Goal: Task Accomplishment & Management: Use online tool/utility

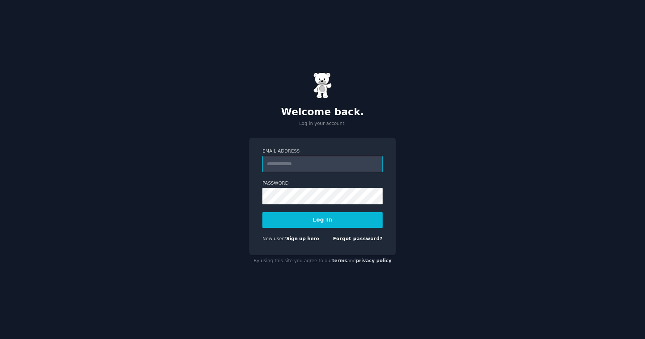
type input "**********"
click at [302, 226] on div "Logging In..." at bounding box center [323, 221] width 120 height 16
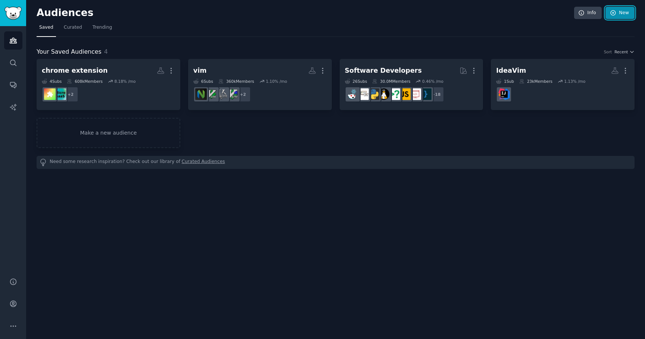
click at [616, 16] on link "New" at bounding box center [620, 13] width 29 height 13
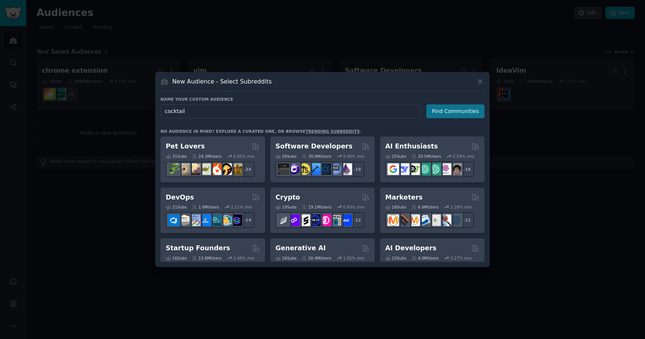
type input "cocktail"
click at [452, 110] on button "Find Communities" at bounding box center [456, 112] width 58 height 14
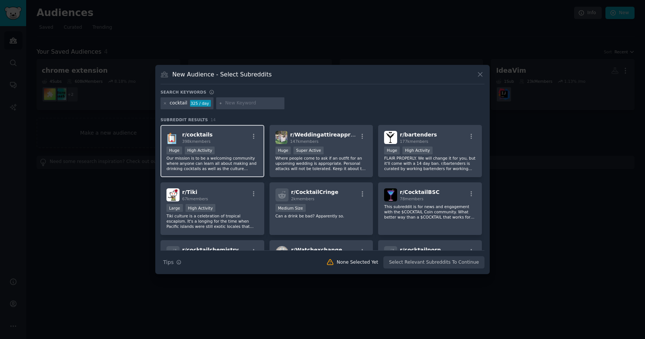
click at [236, 145] on div "r/ cocktails 398k members Huge High Activity Our mission is to be a welcoming c…" at bounding box center [213, 151] width 104 height 53
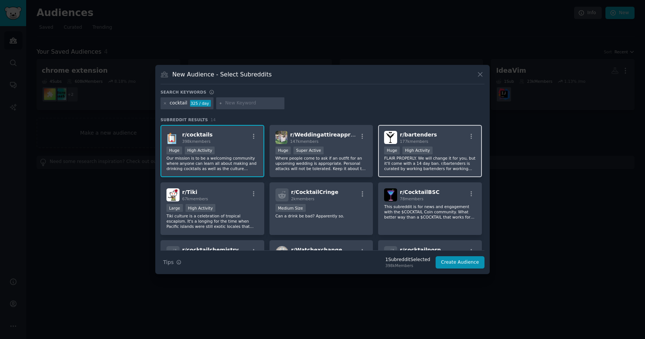
click at [426, 169] on p "FLAIR PROPERLY. We will change it for you, but it'll come with a 14 day ban. r/…" at bounding box center [430, 164] width 92 height 16
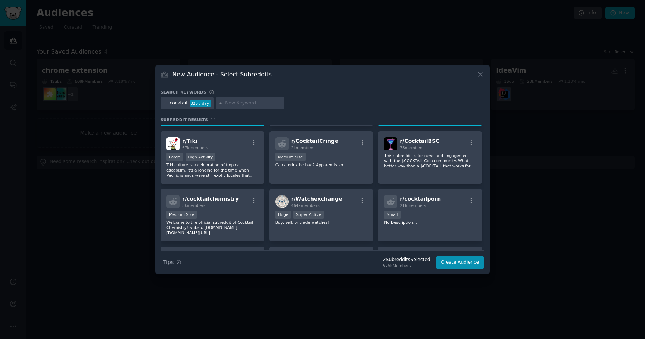
scroll to position [53, 0]
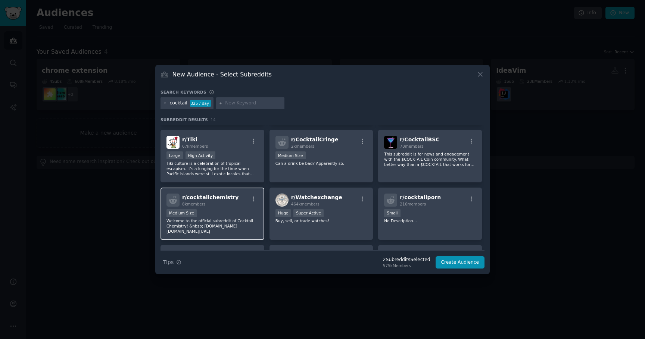
click at [248, 215] on div "Medium Size" at bounding box center [213, 214] width 92 height 9
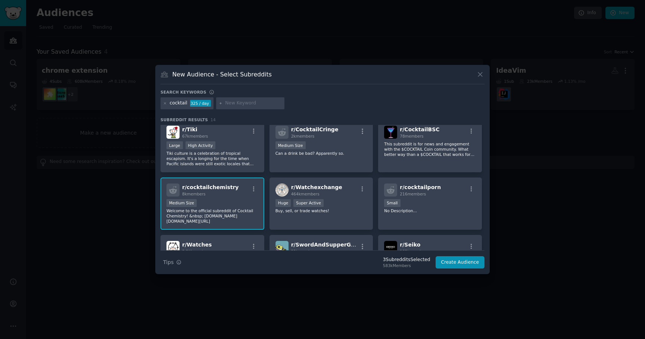
scroll to position [64, 0]
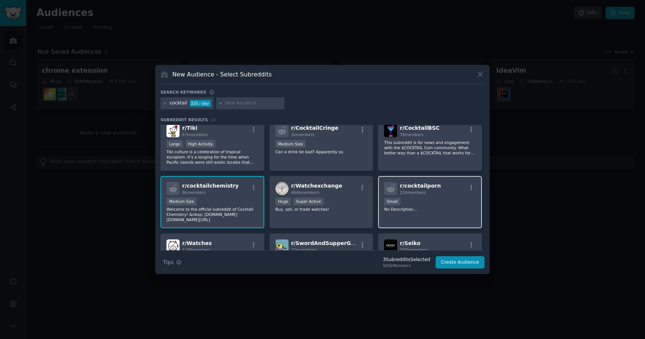
click at [422, 211] on p "No Description..." at bounding box center [430, 209] width 92 height 5
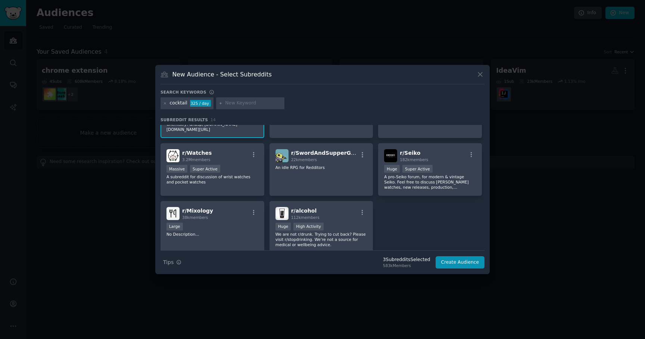
scroll to position [155, 0]
click at [229, 224] on div "Large" at bounding box center [213, 226] width 92 height 9
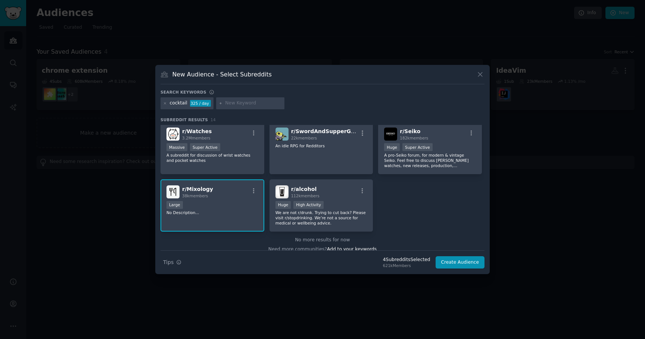
scroll to position [184, 0]
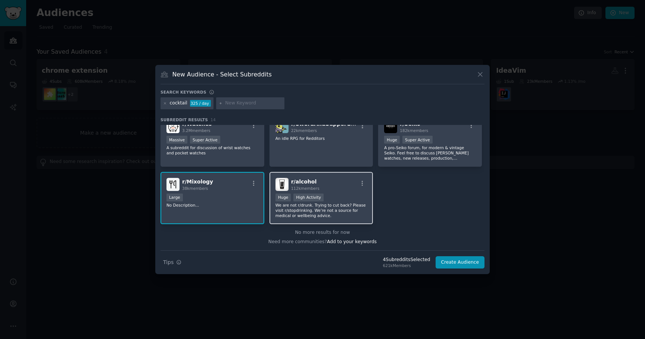
click at [341, 211] on p "We are not r/drunk. Trying to cut back? Please visit r/stopdrinking. We’re not …" at bounding box center [322, 211] width 92 height 16
click at [452, 263] on button "Create Audience" at bounding box center [460, 263] width 49 height 13
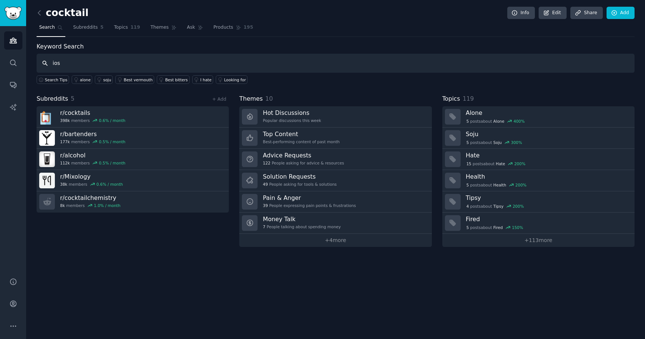
type input "ios"
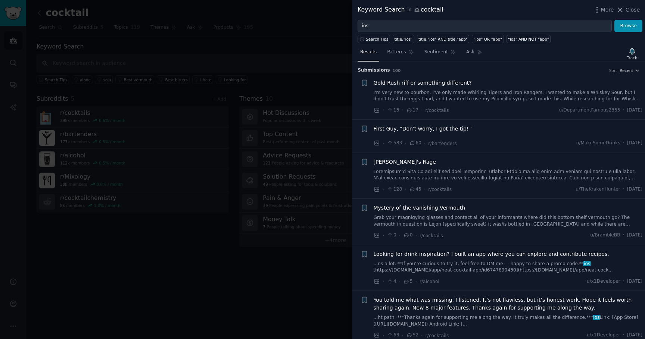
click at [406, 256] on span "Looking for drink inspiration? I built an app where you can explore and contrib…" at bounding box center [492, 255] width 236 height 8
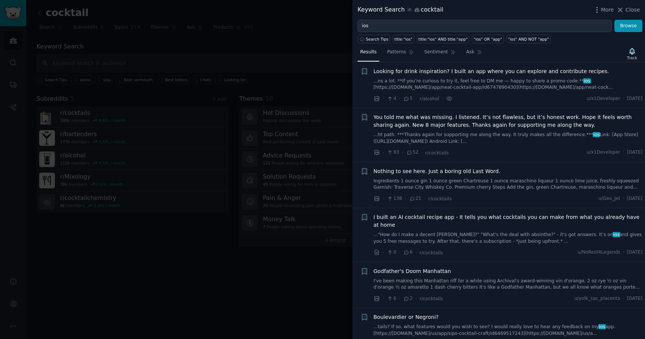
scroll to position [183, 0]
click at [458, 68] on span "Looking for drink inspiration? I built an app where you can explore and contrib…" at bounding box center [492, 72] width 236 height 8
click at [478, 77] on div "Looking for drink inspiration? I built an app where you can explore and contrib…" at bounding box center [508, 80] width 269 height 24
click at [480, 71] on span "Looking for drink inspiration? I built an app where you can explore and contrib…" at bounding box center [492, 72] width 236 height 8
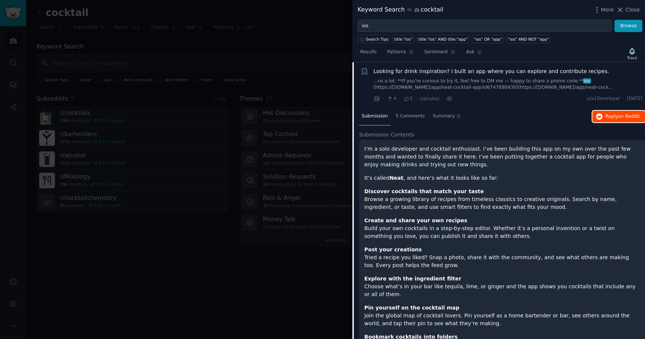
click at [606, 116] on span "Reply on Reddit" at bounding box center [623, 117] width 34 height 7
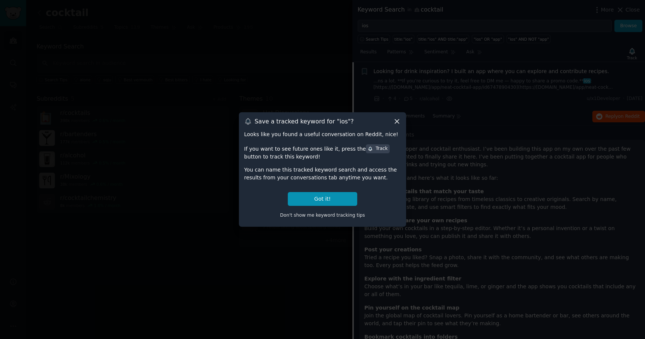
click at [395, 117] on div "Save a tracked keyword for " ios "? Looks like you found a useful conversation …" at bounding box center [322, 169] width 167 height 115
click at [398, 122] on icon at bounding box center [397, 122] width 4 height 4
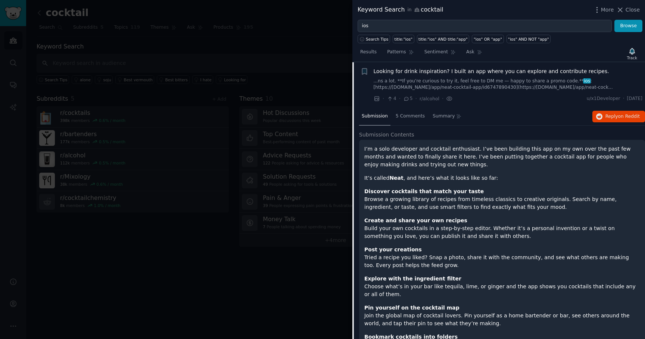
click at [475, 91] on div "Looking for drink inspiration? I built an app where you can explore and contrib…" at bounding box center [508, 85] width 269 height 35
click at [488, 78] on link "...ns a lot. **If you’re curious to try it, feel free to DM me — happy to share…" at bounding box center [508, 84] width 269 height 13
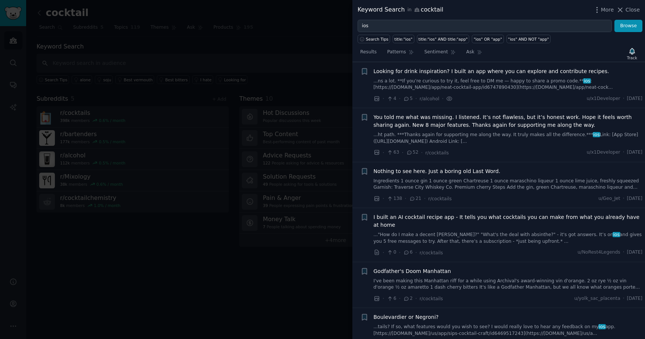
click at [494, 136] on link "...ht path. ***Thanks again for supporting me along the way. It truly makes all…" at bounding box center [508, 138] width 269 height 13
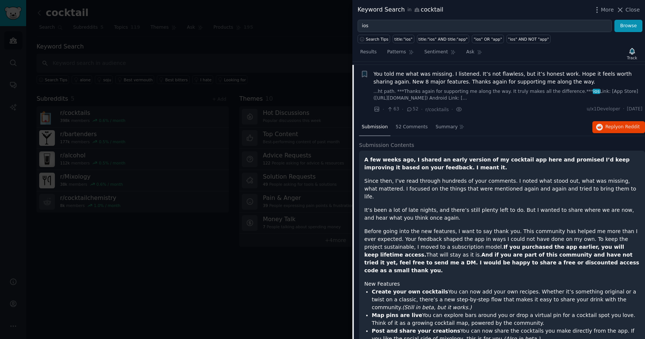
scroll to position [229, 0]
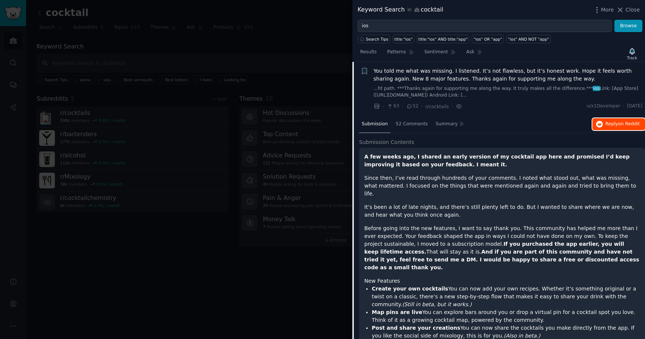
click at [605, 127] on button "Reply on Reddit" at bounding box center [619, 124] width 53 height 12
click at [470, 74] on span "You told me what was missing. I listened. It’s not flawless, but it’s honest wo…" at bounding box center [508, 75] width 269 height 16
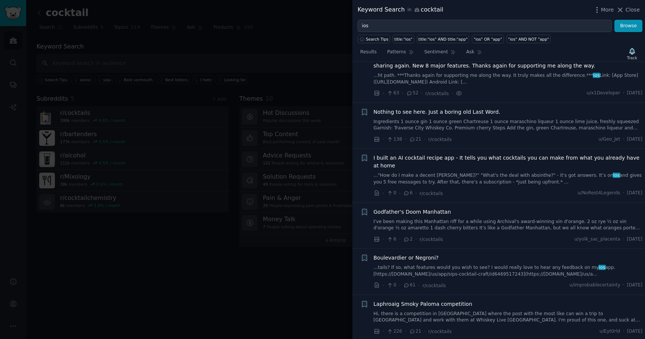
click at [422, 158] on span "I built an AI cocktail recipe app - It tells you what cocktails you can make fr…" at bounding box center [508, 162] width 269 height 16
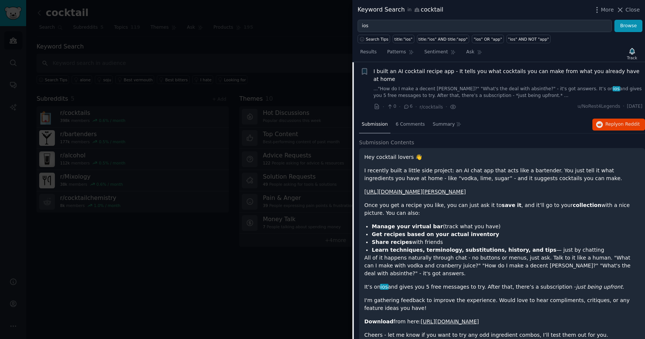
scroll to position [329, 0]
click at [612, 126] on span "Reply on Reddit" at bounding box center [623, 124] width 34 height 7
click at [490, 71] on span "I built an AI cocktail recipe app - It tells you what cocktails you can make fr…" at bounding box center [508, 75] width 269 height 16
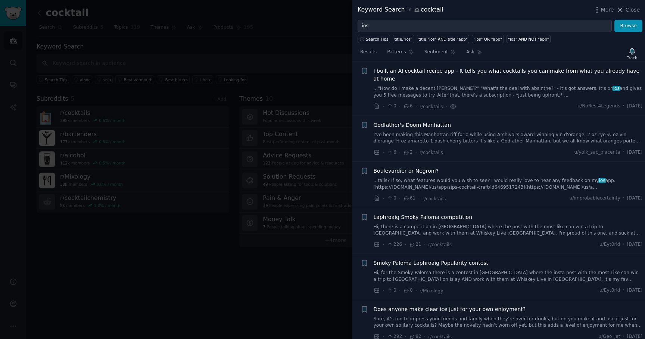
click at [422, 170] on span "Boulevardier or Negroni?" at bounding box center [406, 171] width 65 height 8
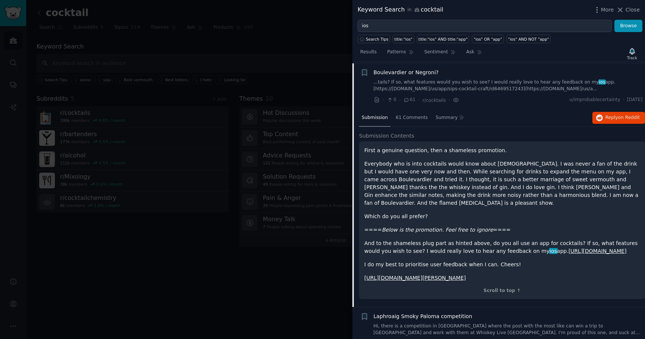
scroll to position [430, 0]
click at [607, 115] on span "Reply on Reddit" at bounding box center [623, 116] width 34 height 7
click at [419, 68] on span "Boulevardier or Negroni?" at bounding box center [406, 71] width 65 height 8
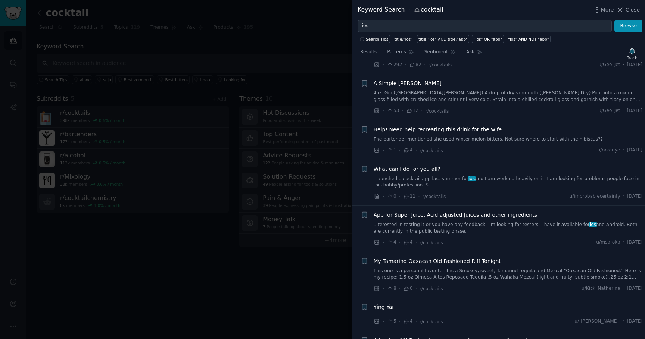
scroll to position [611, 0]
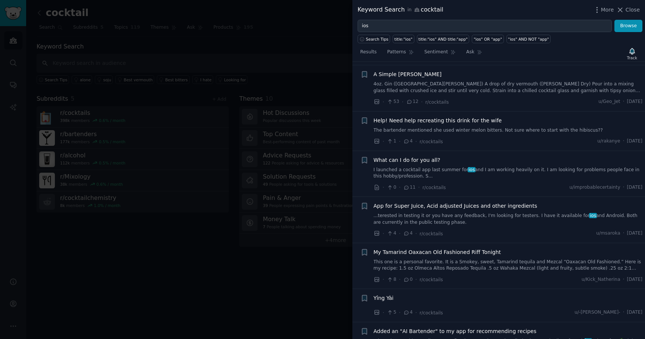
click at [410, 159] on span "What can I do for you all?" at bounding box center [407, 160] width 67 height 8
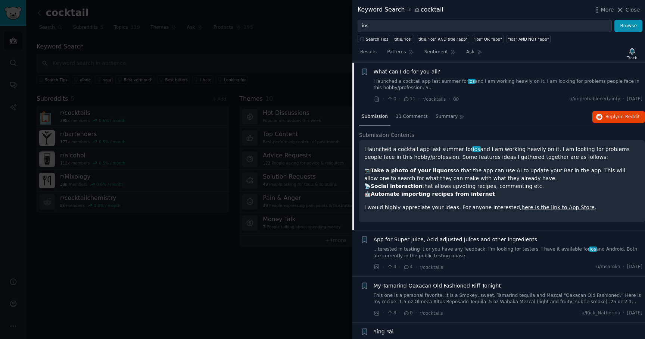
scroll to position [700, 0]
click at [625, 118] on span "on Reddit" at bounding box center [629, 116] width 22 height 5
click at [425, 69] on span "What can I do for you all?" at bounding box center [407, 72] width 67 height 8
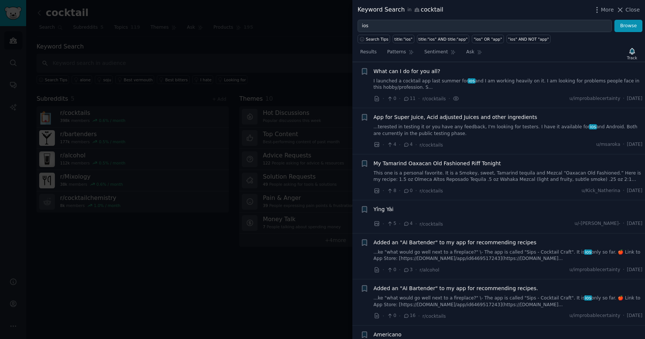
click at [433, 115] on span "App for Super Juice, Acid adjusted Juices and other ingredients" at bounding box center [456, 118] width 164 height 8
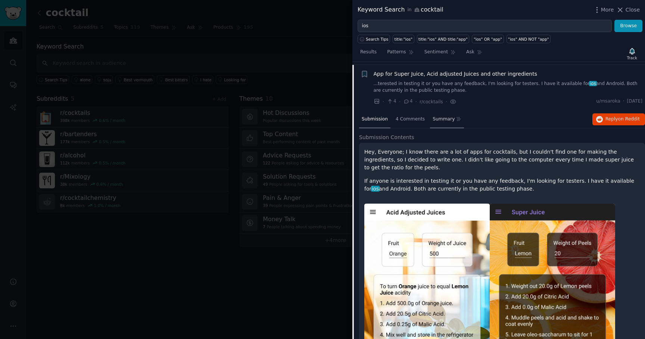
scroll to position [746, 0]
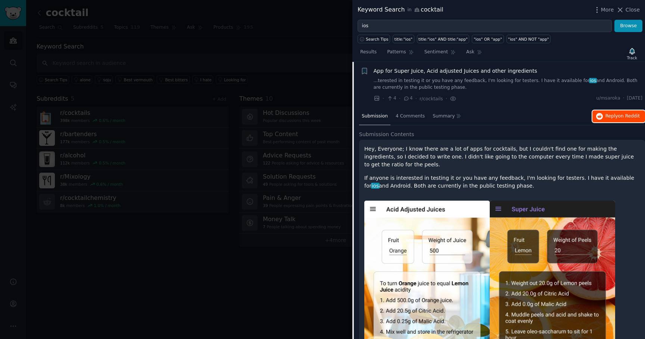
click at [607, 118] on span "Reply on Reddit" at bounding box center [623, 116] width 34 height 7
click at [435, 66] on li "+ App for Super Juice, Acid adjusted Juices and other ingredients ...terested i…" at bounding box center [499, 85] width 293 height 46
click at [435, 69] on span "App for Super Juice, Acid adjusted Juices and other ingredients" at bounding box center [456, 71] width 164 height 8
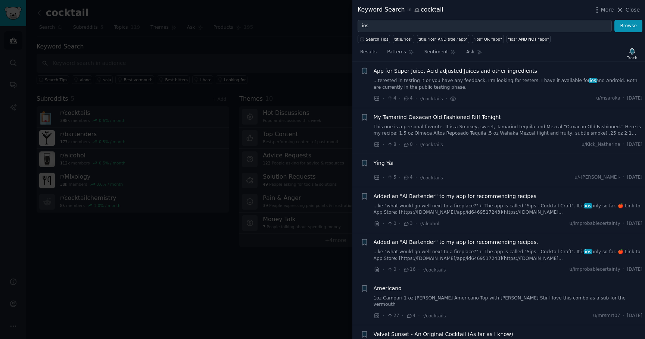
click at [431, 198] on span "Added an "AI Bartender" to my app for recommending recipes" at bounding box center [455, 197] width 163 height 8
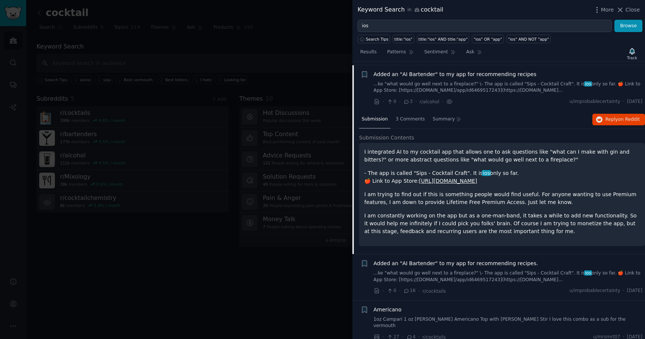
scroll to position [871, 0]
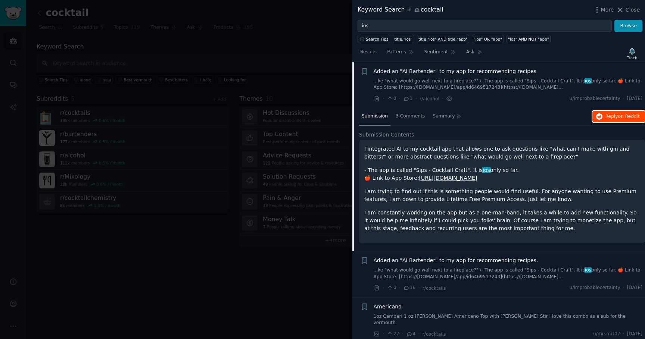
click at [617, 111] on button "Reply on Reddit" at bounding box center [619, 117] width 53 height 12
click at [507, 69] on span "Added an "AI Bartender" to my app for recommending recipes" at bounding box center [455, 72] width 163 height 8
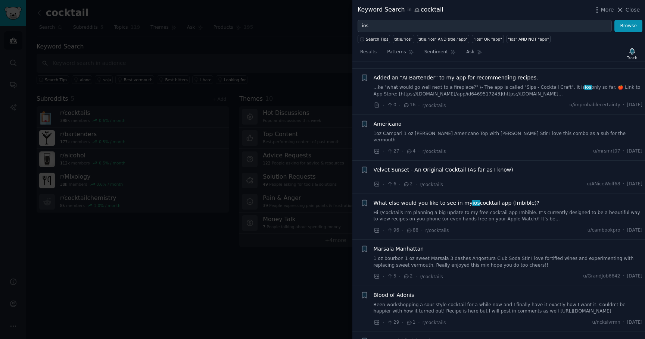
scroll to position [911, 0]
click at [463, 199] on span "What else would you like to see in my ios cocktail app (Imbible)?" at bounding box center [457, 203] width 166 height 8
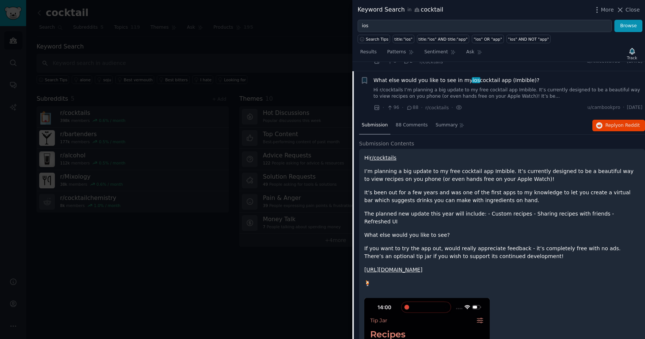
scroll to position [1036, 0]
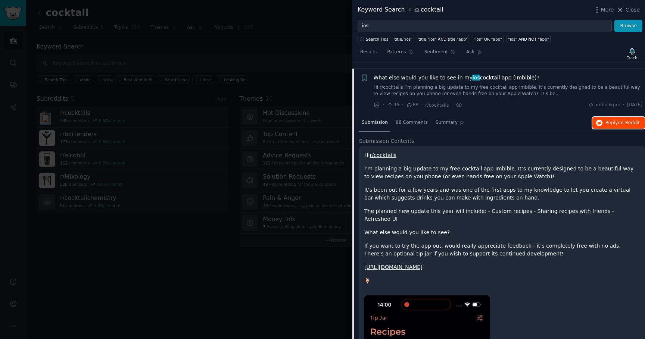
click at [618, 120] on span "on Reddit" at bounding box center [629, 122] width 22 height 5
click at [465, 74] on span "What else would you like to see in my ios cocktail app (Imbible)?" at bounding box center [457, 78] width 166 height 8
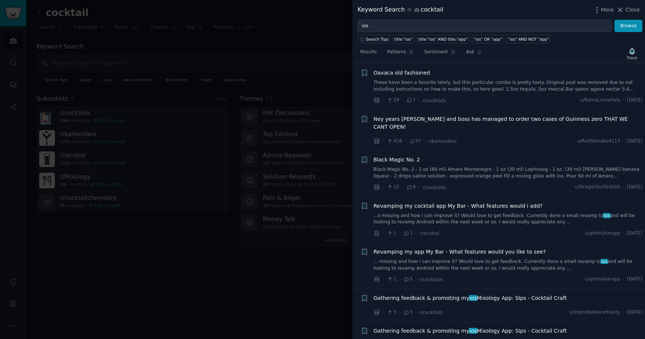
scroll to position [1180, 0]
click at [469, 202] on span "Revamping my cocktail app My Bar - What features would i add?" at bounding box center [458, 206] width 169 height 8
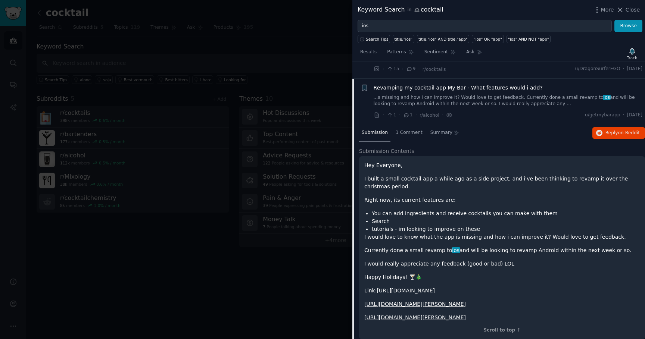
scroll to position [1300, 0]
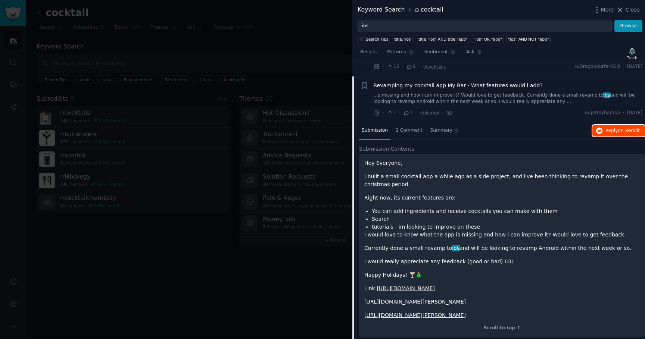
click at [614, 128] on span "Reply on Reddit" at bounding box center [623, 131] width 34 height 7
click at [487, 82] on span "Revamping my cocktail app My Bar - What features would i add?" at bounding box center [458, 86] width 169 height 8
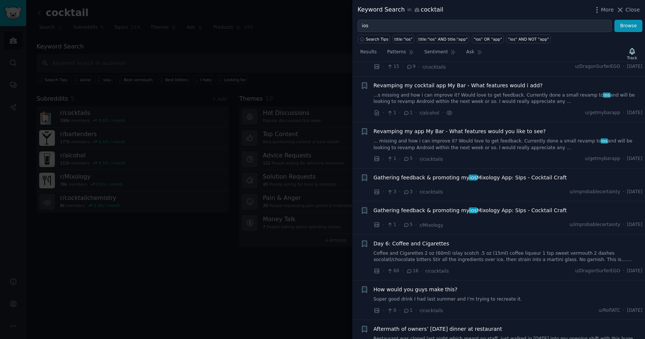
click at [478, 174] on span "Gathering feedback & promoting my ios Mixology App: SIps - Cocktail Craft" at bounding box center [470, 178] width 193 height 8
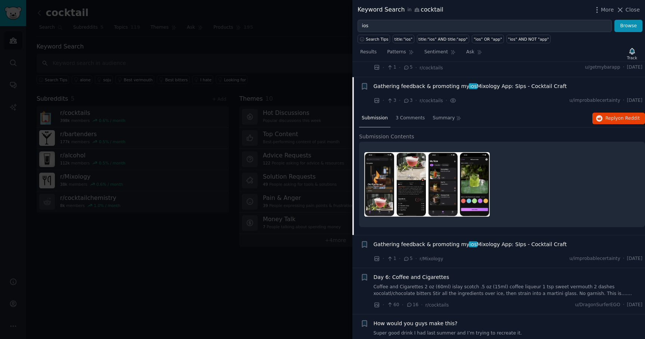
scroll to position [1392, 0]
click at [606, 115] on span "Reply on Reddit" at bounding box center [623, 118] width 34 height 7
click at [448, 82] on span "Gathering feedback & promoting my ios Mixology App: SIps - Cocktail Craft" at bounding box center [470, 86] width 193 height 8
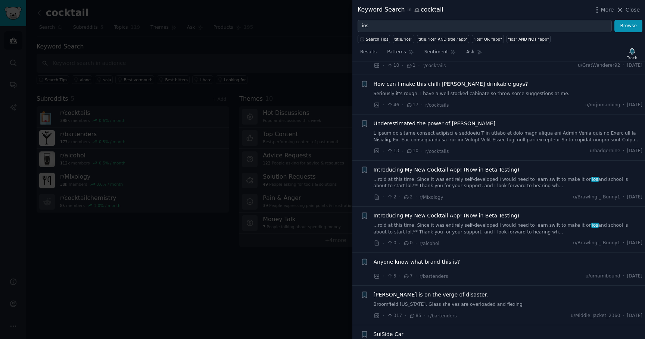
click at [483, 166] on span "Introducing My New Cocktail App! (Now in Beta Testing)" at bounding box center [447, 170] width 146 height 8
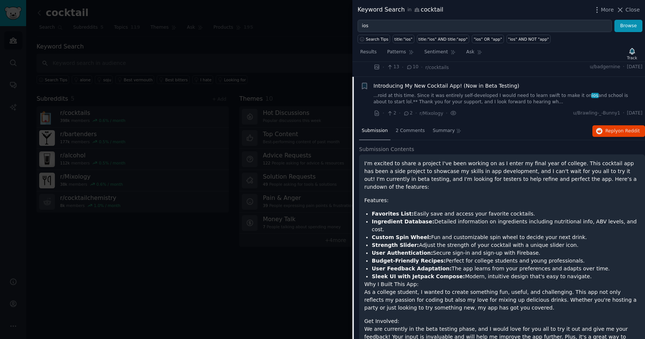
scroll to position [1893, 0]
click at [614, 128] on span "Reply on Reddit" at bounding box center [623, 131] width 34 height 7
click at [506, 82] on span "Introducing My New Cocktail App! (Now in Beta Testing)" at bounding box center [447, 86] width 146 height 8
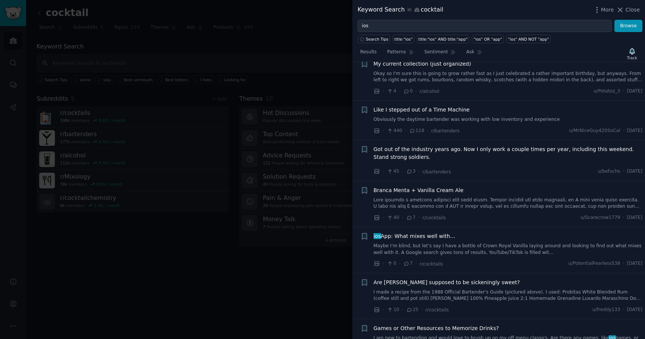
click at [430, 233] on span "ios App: What mixes well with…" at bounding box center [415, 237] width 82 height 8
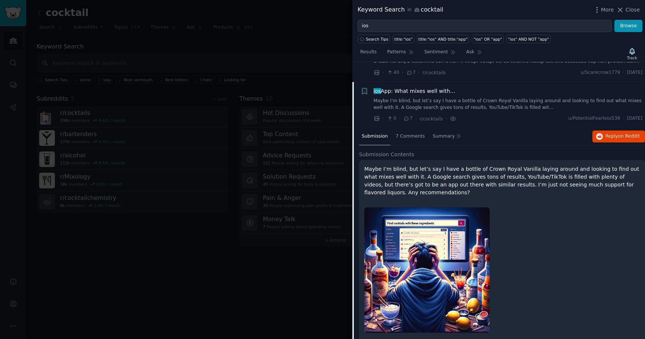
scroll to position [2409, 0]
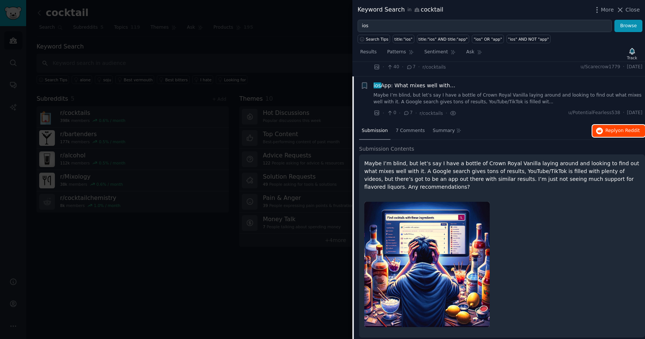
click at [621, 128] on span "on Reddit" at bounding box center [629, 130] width 22 height 5
click at [415, 77] on li "+ ios App: What mixes well with… Maybe I’m blind, but let’s say I have a bottle…" at bounding box center [499, 100] width 293 height 46
click at [415, 82] on span "ios App: What mixes well with…" at bounding box center [415, 86] width 82 height 8
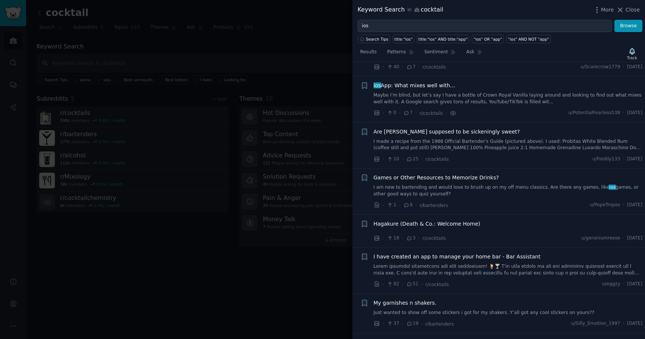
click at [424, 174] on span "Games or Other Resources to Memorize Drinks?" at bounding box center [436, 178] width 125 height 8
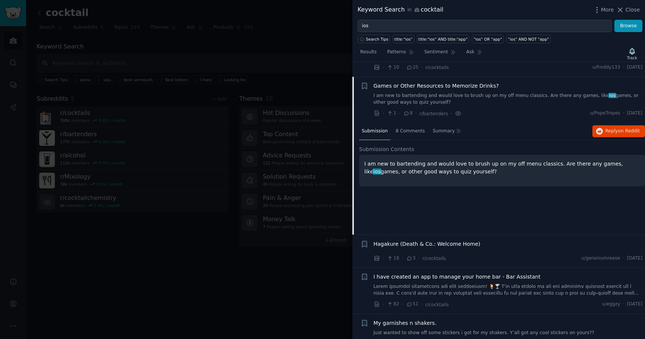
scroll to position [2501, 0]
click at [609, 128] on span "Reply on Reddit" at bounding box center [623, 131] width 34 height 7
click at [429, 82] on div "Games or Other Resources to Memorize Drinks? I am new to bartending and would l…" at bounding box center [508, 94] width 269 height 24
click at [435, 82] on span "Games or Other Resources to Memorize Drinks?" at bounding box center [436, 86] width 125 height 8
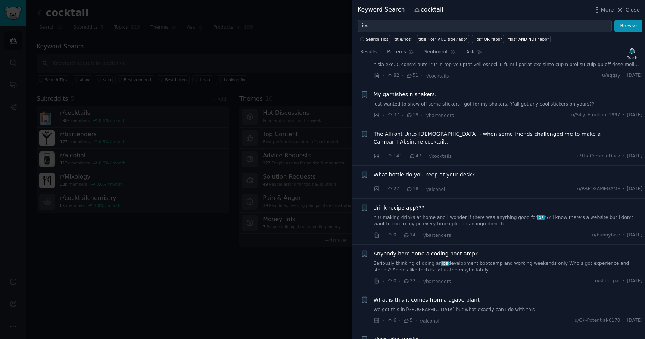
scroll to position [2618, 0]
click at [407, 204] on span "drink recipe app???" at bounding box center [399, 208] width 51 height 8
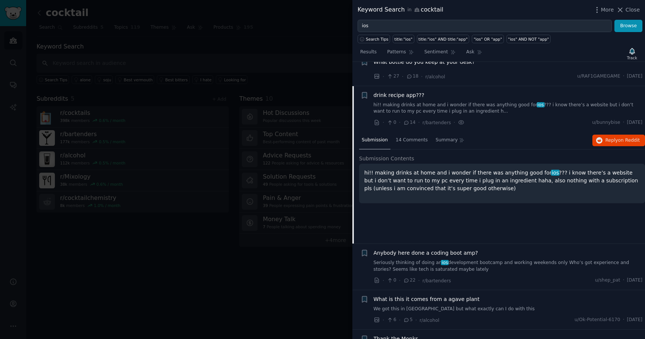
scroll to position [2732, 0]
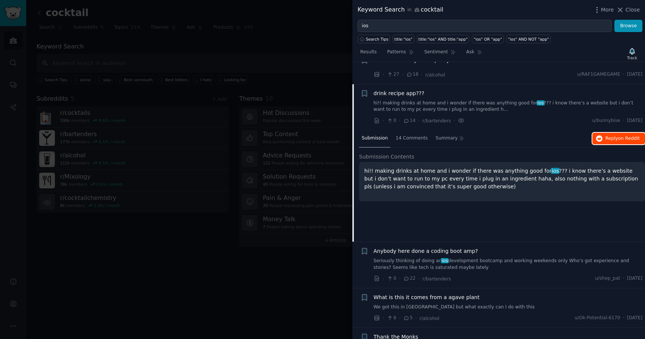
click at [616, 136] on span "Reply on Reddit" at bounding box center [623, 139] width 34 height 7
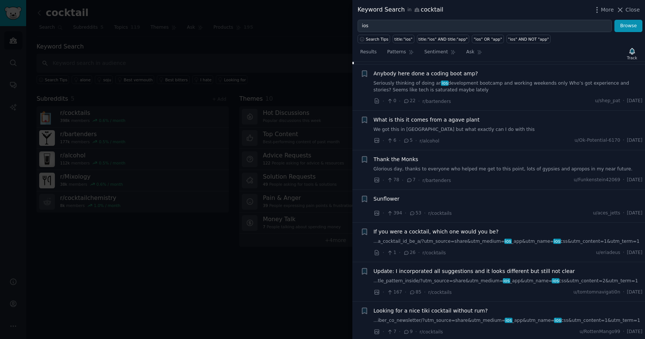
scroll to position [2911, 0]
click at [239, 179] on div at bounding box center [322, 169] width 645 height 339
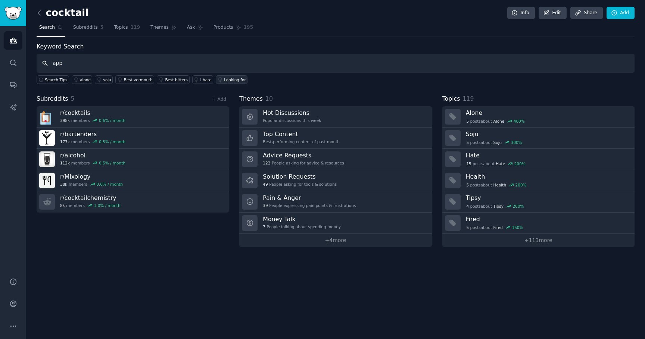
type input "app"
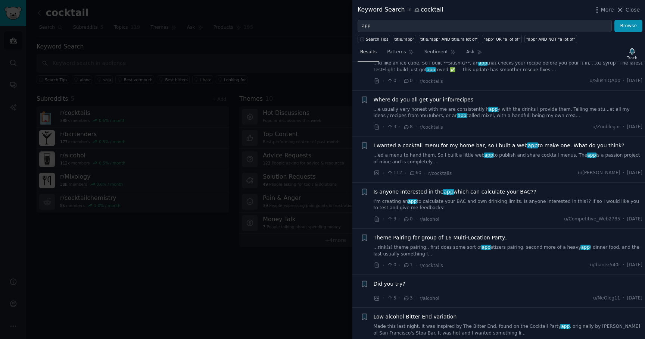
scroll to position [77, 0]
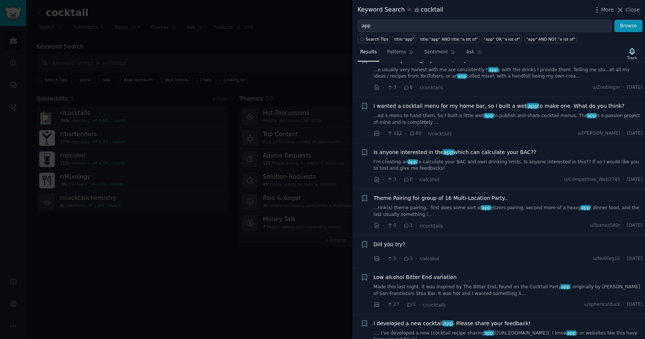
click at [476, 110] on span "I wanted a cocktail menu for my home bar, so I built a web app to make one. Wha…" at bounding box center [499, 106] width 251 height 8
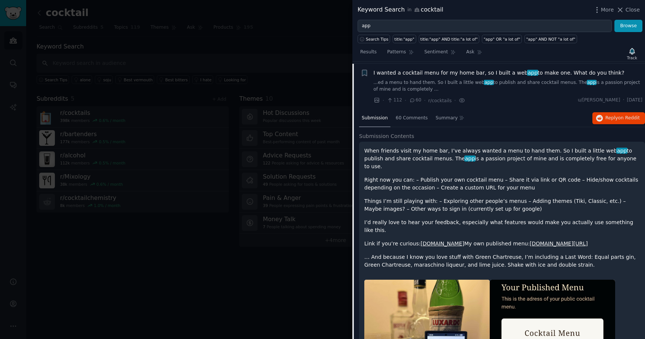
scroll to position [150, 0]
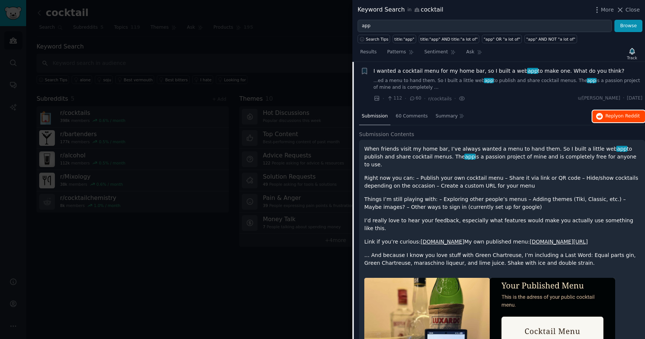
click at [614, 114] on span "Reply on Reddit" at bounding box center [623, 116] width 34 height 7
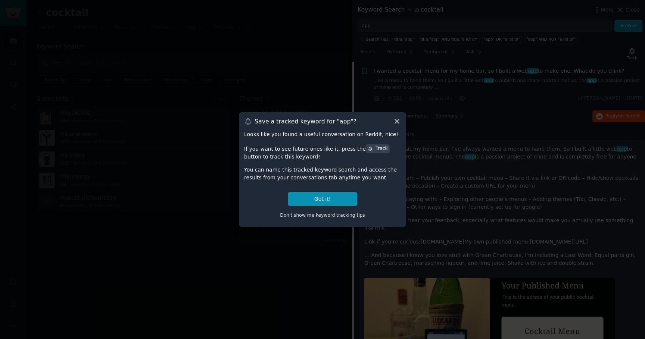
click at [384, 121] on div "Save a tracked keyword for " app "?" at bounding box center [322, 122] width 157 height 8
click at [396, 121] on icon at bounding box center [397, 122] width 8 height 8
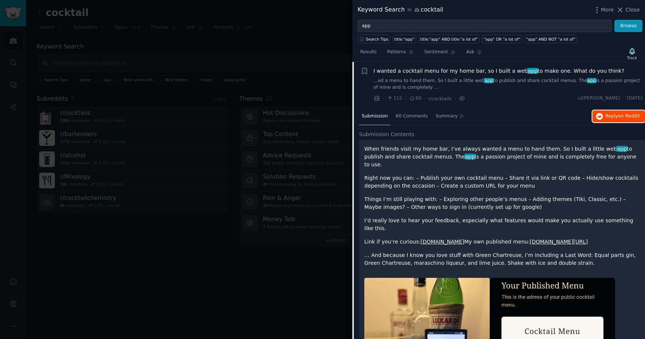
click at [612, 117] on span "Reply on Reddit" at bounding box center [623, 116] width 34 height 7
click at [508, 69] on span "I wanted a cocktail menu for my home bar, so I built a web app to make one. Wha…" at bounding box center [499, 71] width 251 height 8
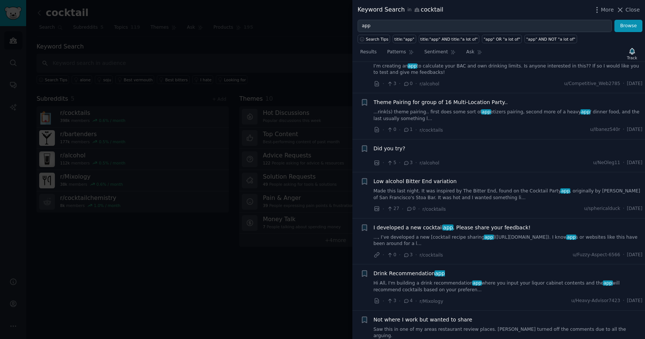
scroll to position [211, 0]
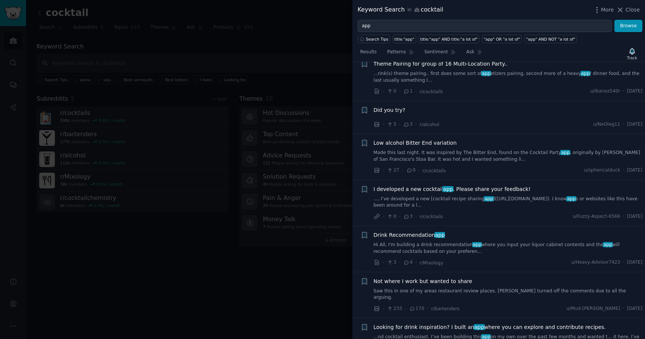
click at [502, 186] on span "I developed a new cocktail app . Please share your feedback!" at bounding box center [452, 190] width 157 height 8
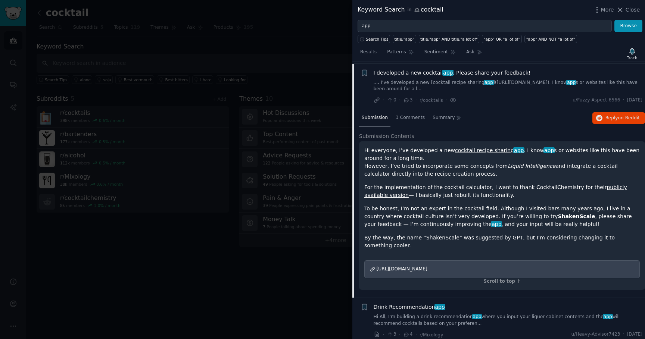
scroll to position [368, 0]
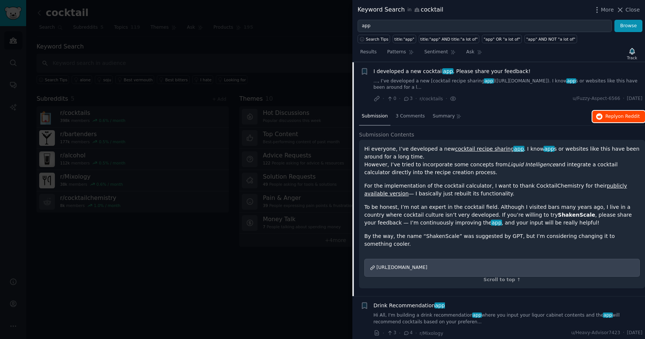
click at [610, 115] on span "Reply on Reddit" at bounding box center [623, 117] width 34 height 7
click at [445, 67] on li "+ I developed a new cocktail app . Please share your feedback! ..., I’ve develo…" at bounding box center [499, 85] width 293 height 46
click at [445, 70] on span "app" at bounding box center [448, 71] width 11 height 6
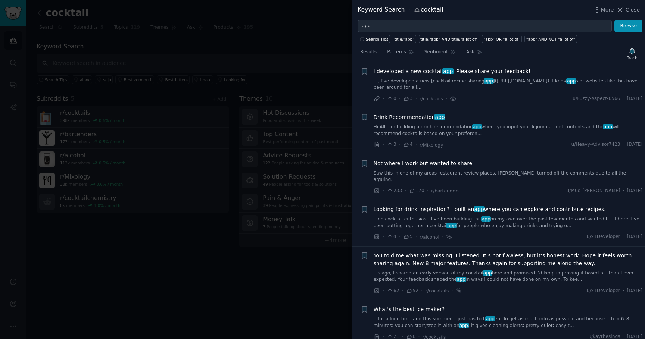
click at [435, 118] on span "app" at bounding box center [440, 117] width 11 height 6
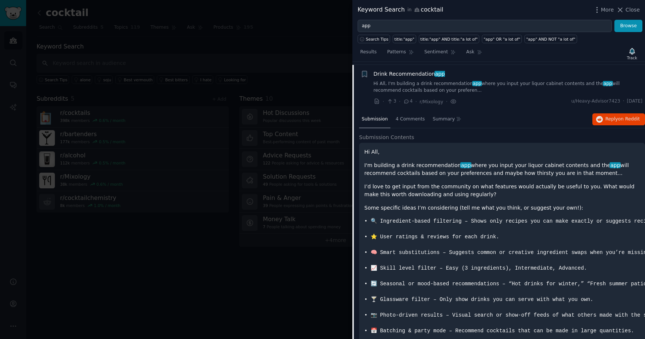
scroll to position [414, 0]
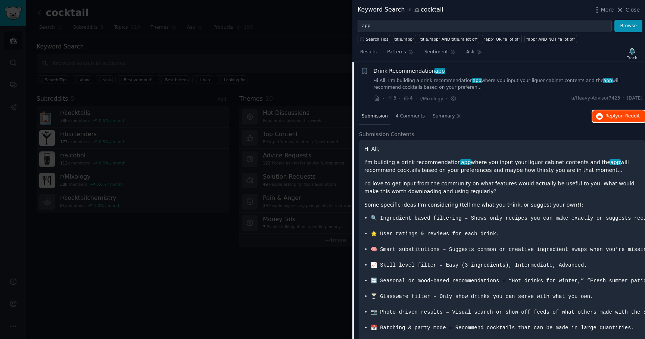
click at [622, 117] on span "on Reddit" at bounding box center [629, 116] width 22 height 5
click at [414, 74] on span "Drink Recommendation app" at bounding box center [409, 71] width 71 height 8
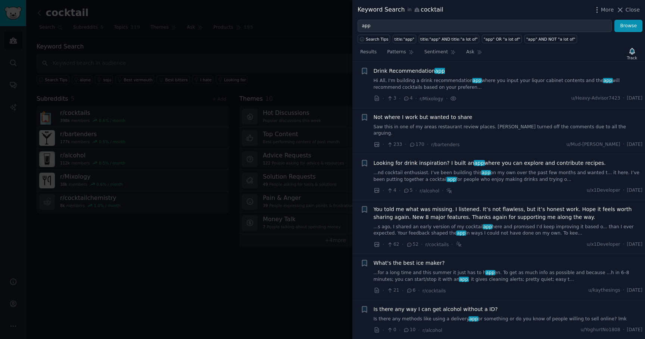
click at [453, 159] on span "Looking for drink inspiration? I built an app where you can explore and contrib…" at bounding box center [490, 163] width 232 height 8
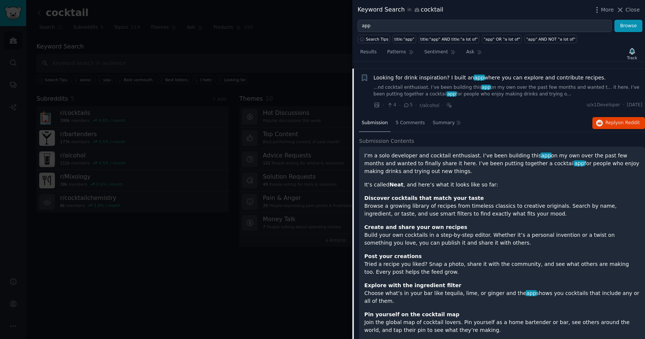
scroll to position [499, 0]
click at [619, 120] on span "on Reddit" at bounding box center [629, 122] width 22 height 5
click at [511, 74] on span "Looking for drink inspiration? I built an app where you can explore and contrib…" at bounding box center [490, 78] width 232 height 8
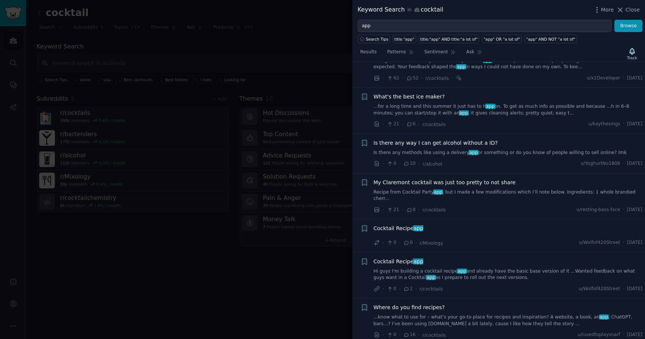
scroll to position [582, 0]
click at [493, 178] on span "My Claremont cocktail was just too pretty to not share" at bounding box center [445, 182] width 142 height 8
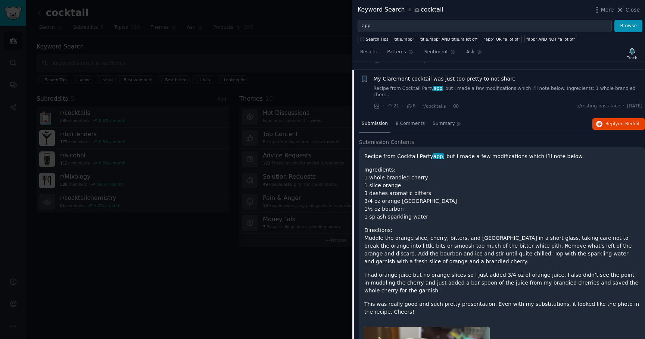
scroll to position [685, 0]
click at [605, 117] on button "Reply on Reddit" at bounding box center [619, 123] width 53 height 12
click at [489, 74] on span "My Claremont cocktail was just too pretty to not share" at bounding box center [445, 78] width 142 height 8
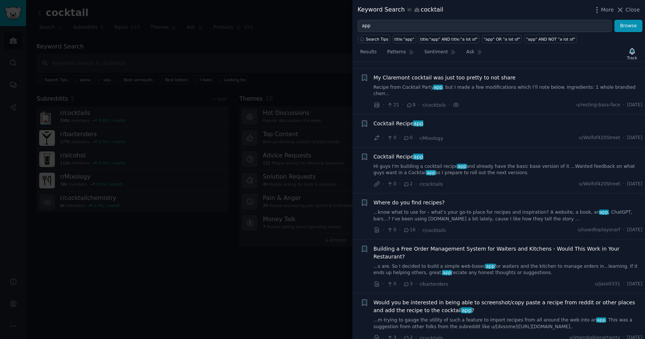
click at [455, 120] on div "Cocktail Recipe app" at bounding box center [508, 125] width 269 height 10
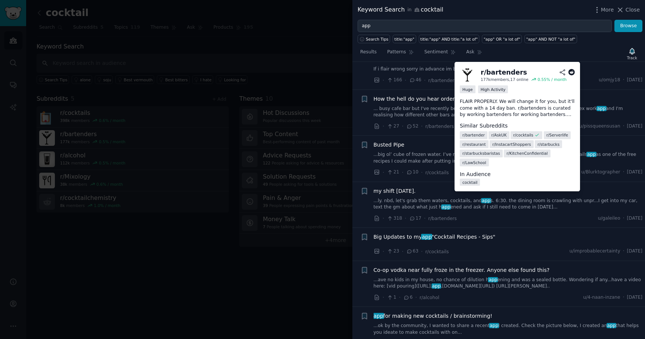
scroll to position [993, 0]
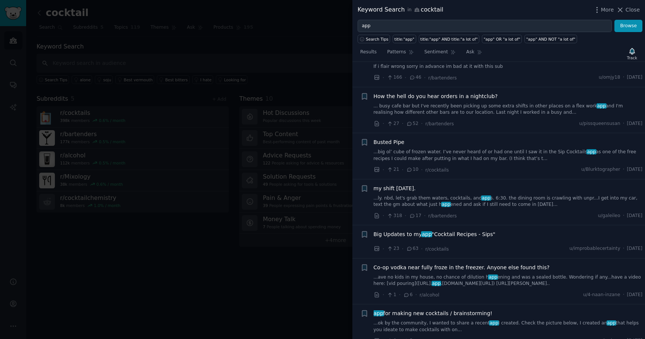
click at [445, 231] on span "Big Updates to my app "Cocktail Recipes - Sips"" at bounding box center [435, 235] width 122 height 8
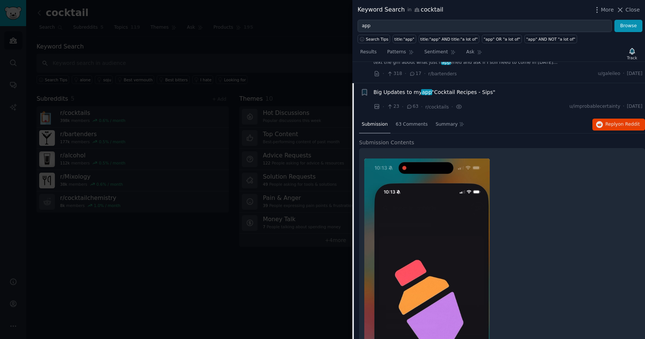
scroll to position [1136, 0]
click at [611, 121] on span "Reply on Reddit" at bounding box center [623, 124] width 34 height 7
click at [206, 159] on div at bounding box center [322, 169] width 645 height 339
